Goal: Task Accomplishment & Management: Manage account settings

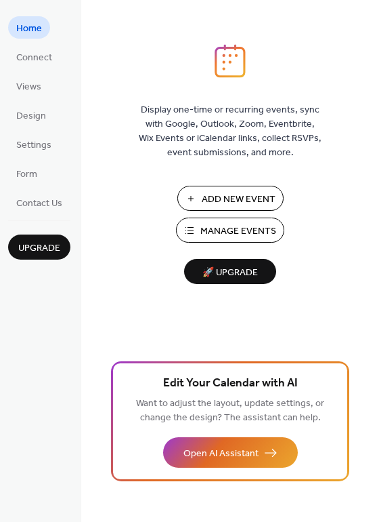
click at [238, 228] on span "Manage Events" at bounding box center [239, 231] width 76 height 14
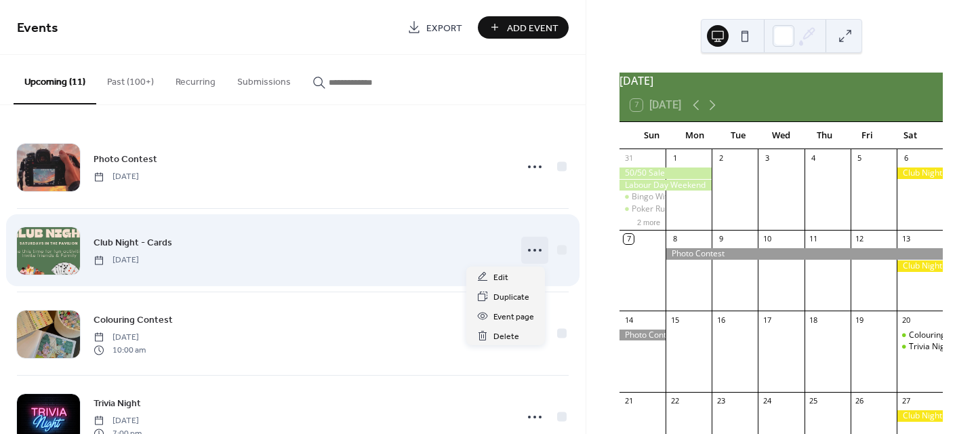
click at [525, 245] on icon at bounding box center [535, 250] width 22 height 22
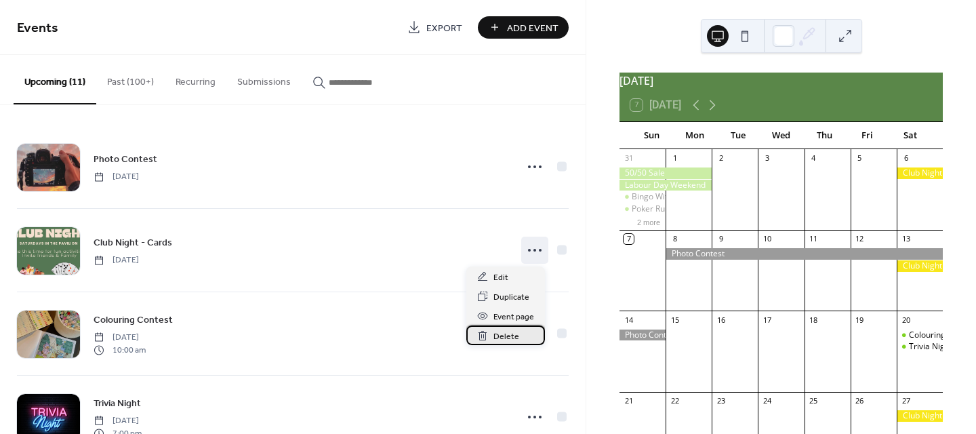
click at [505, 337] on span "Delete" at bounding box center [506, 336] width 26 height 14
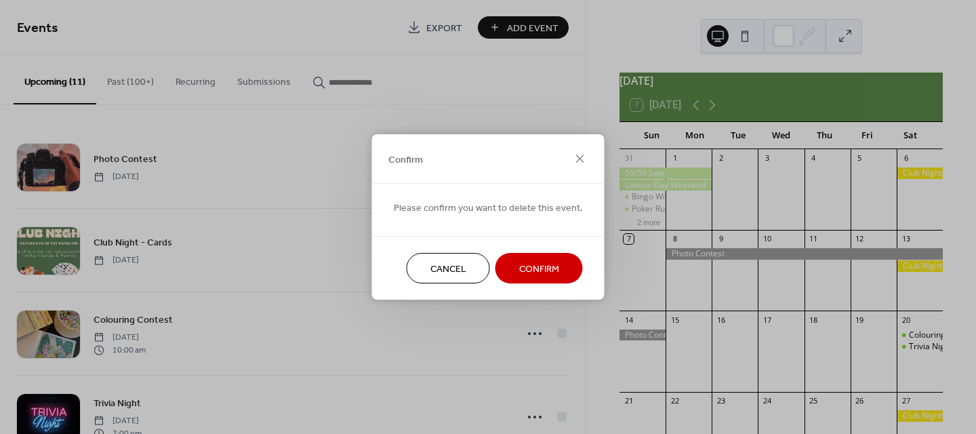
click at [536, 272] on span "Confirm" at bounding box center [539, 269] width 40 height 14
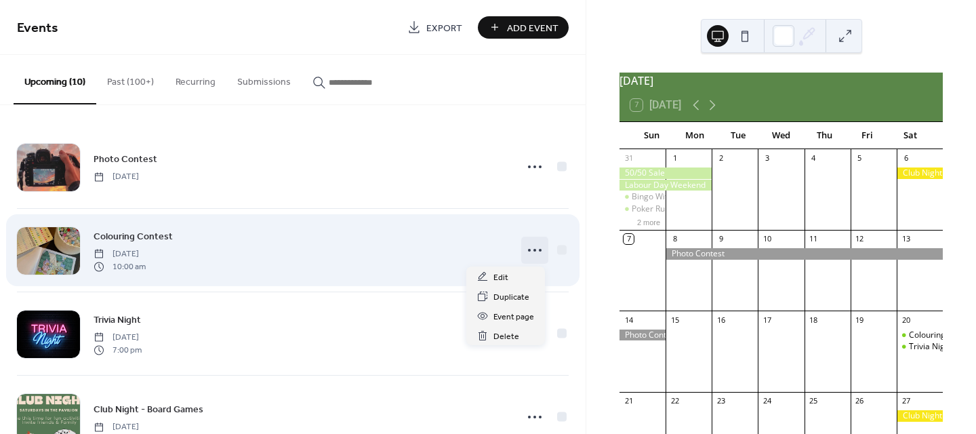
click at [524, 246] on icon at bounding box center [535, 250] width 22 height 22
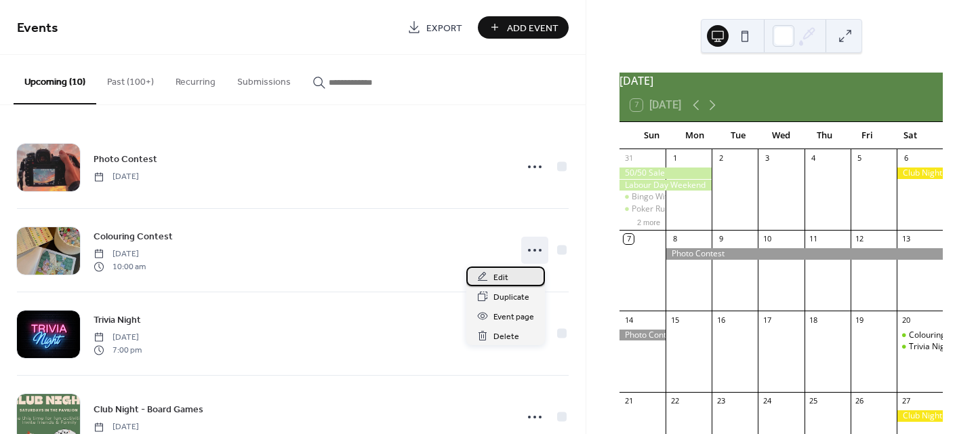
click at [518, 274] on div "Edit" at bounding box center [505, 276] width 79 height 20
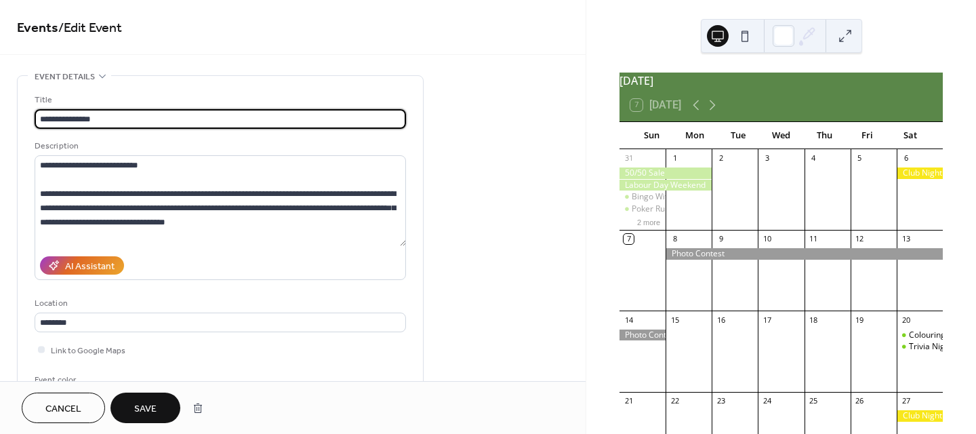
type input "**********"
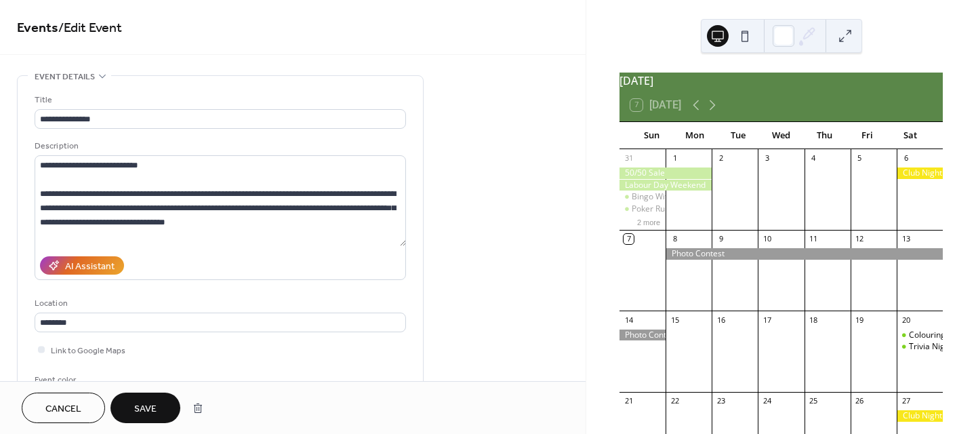
click at [153, 410] on span "Save" at bounding box center [145, 409] width 22 height 14
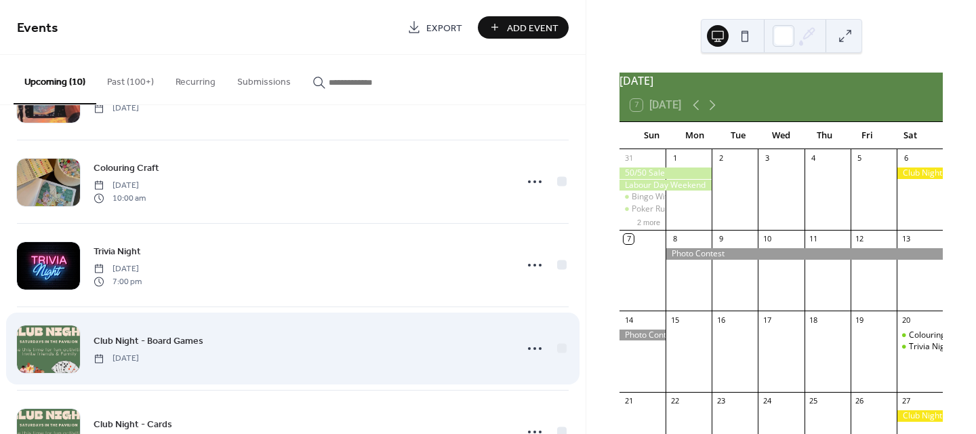
scroll to position [136, 0]
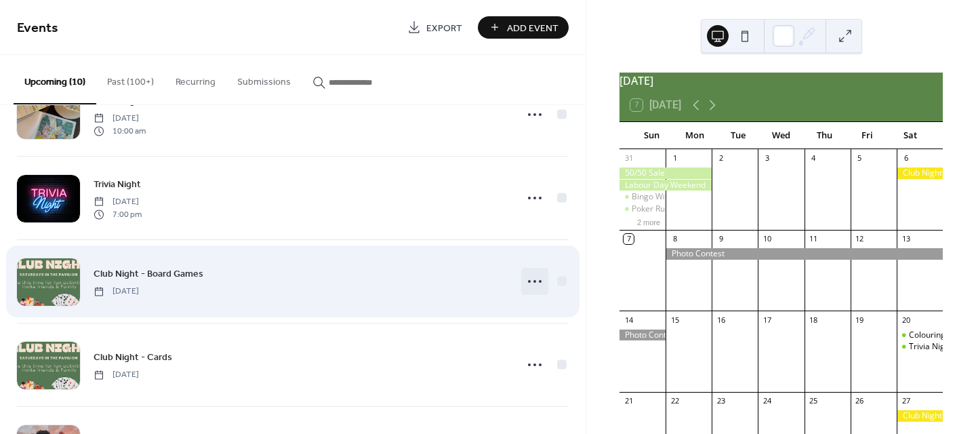
click at [528, 285] on icon at bounding box center [535, 281] width 22 height 22
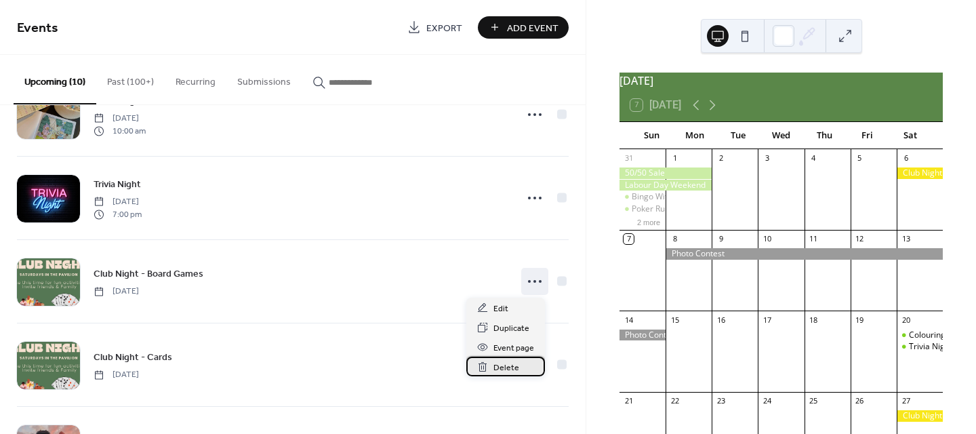
click at [510, 364] on span "Delete" at bounding box center [506, 367] width 26 height 14
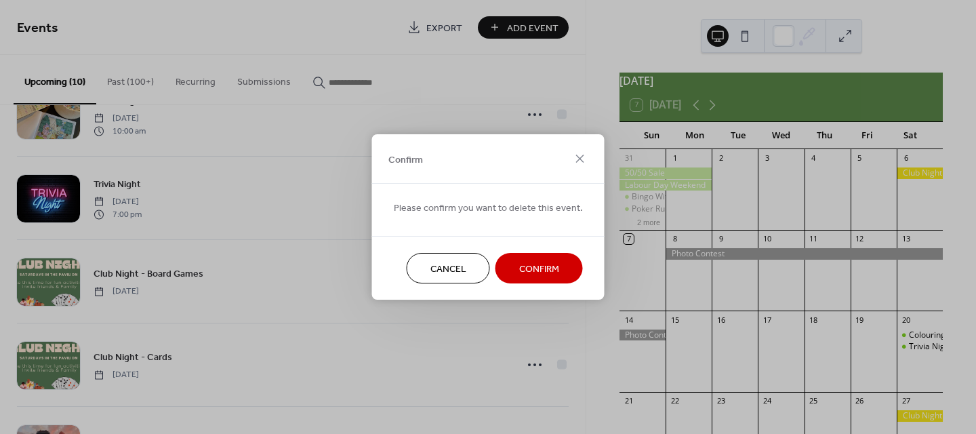
click at [544, 262] on span "Confirm" at bounding box center [539, 269] width 40 height 14
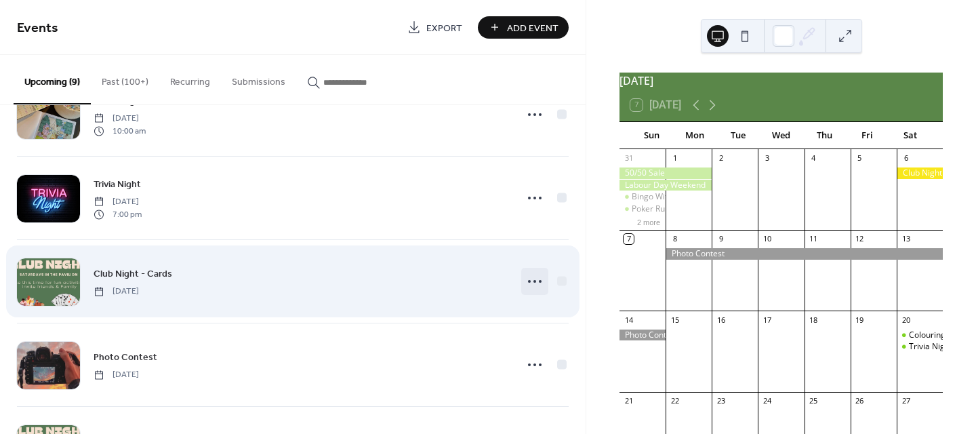
click at [533, 280] on icon at bounding box center [535, 281] width 22 height 22
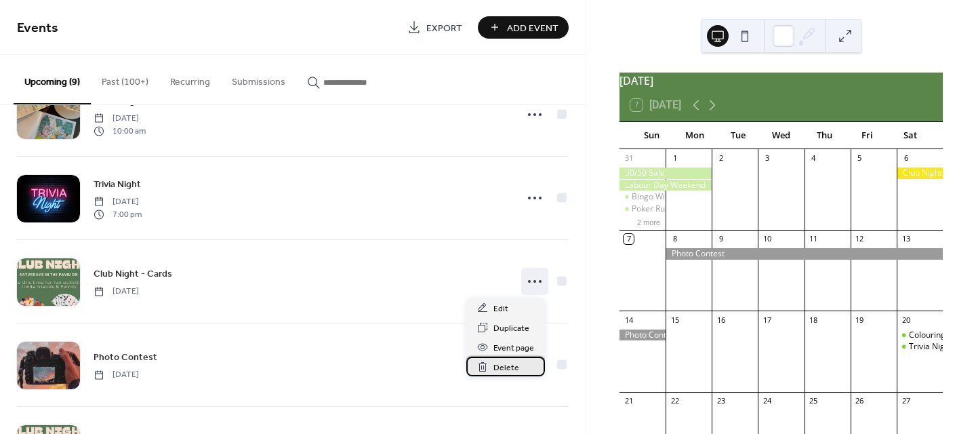
click at [524, 365] on div "Delete" at bounding box center [505, 366] width 79 height 20
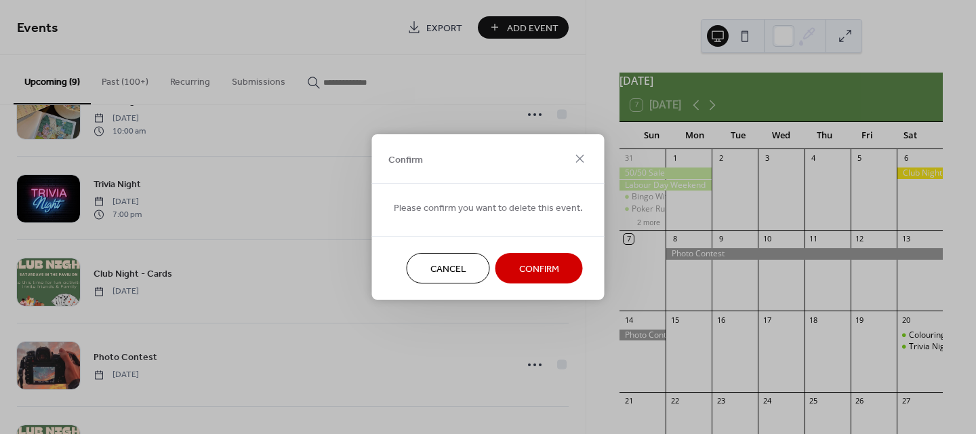
click at [533, 267] on span "Confirm" at bounding box center [539, 269] width 40 height 14
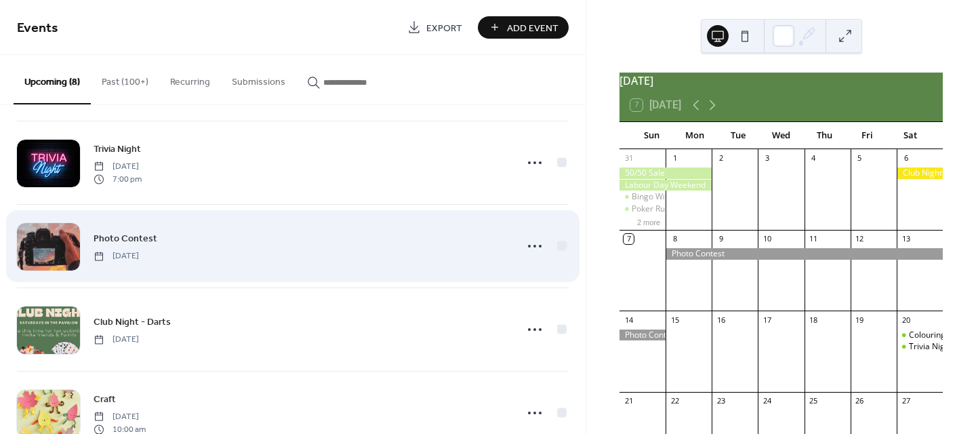
scroll to position [271, 0]
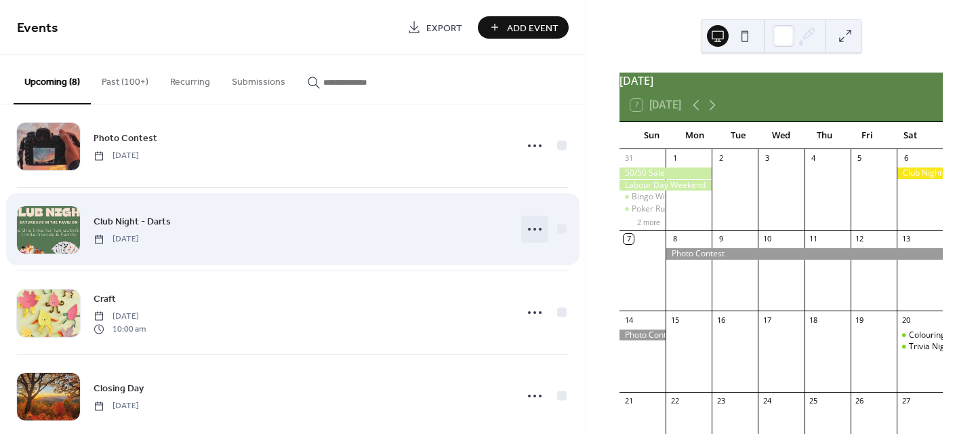
click at [529, 225] on icon at bounding box center [535, 229] width 22 height 22
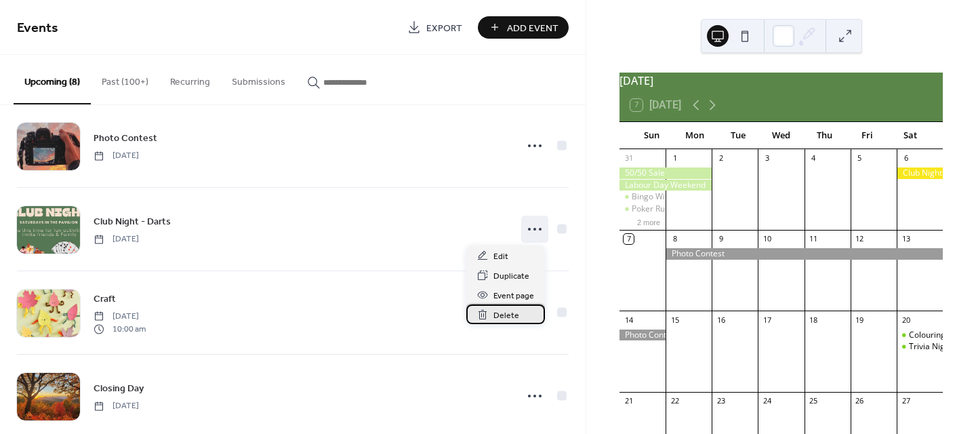
click at [523, 316] on div "Delete" at bounding box center [505, 314] width 79 height 20
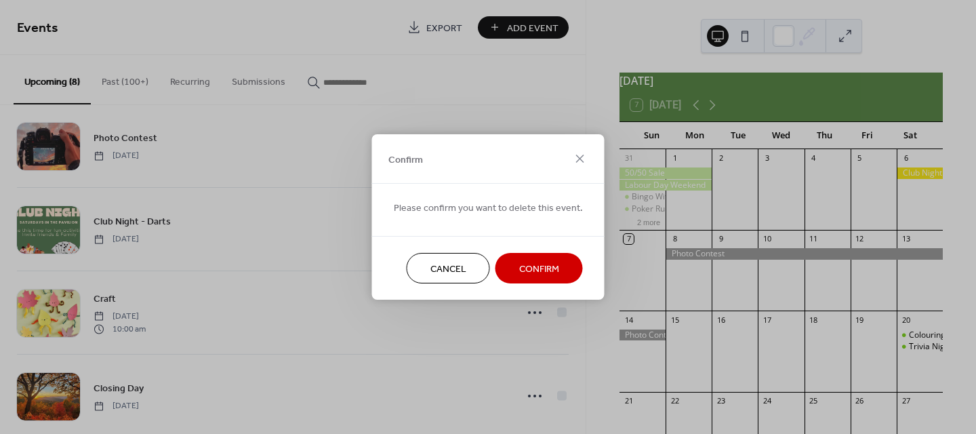
click at [541, 266] on span "Confirm" at bounding box center [539, 269] width 40 height 14
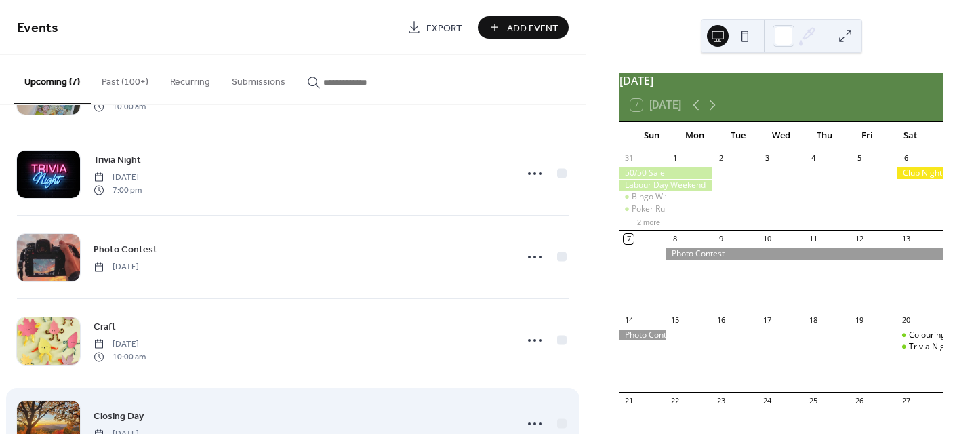
scroll to position [159, 0]
